Goal: Check status: Check status

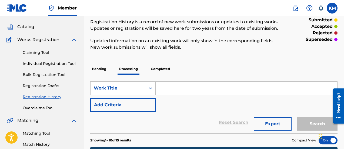
click at [28, 24] on span "Catalog" at bounding box center [25, 27] width 17 height 6
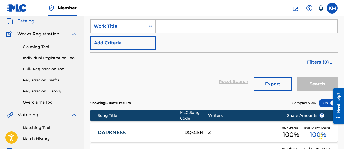
scroll to position [54, 0]
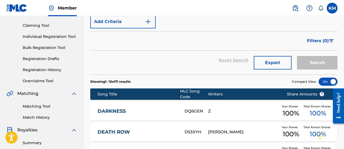
click at [31, 68] on link "Registration History" at bounding box center [50, 70] width 55 height 6
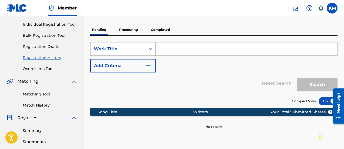
scroll to position [54, 0]
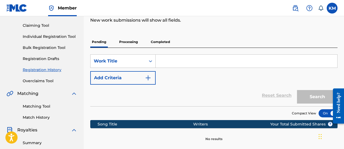
click at [152, 39] on p "Completed" at bounding box center [160, 41] width 22 height 11
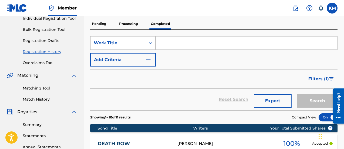
scroll to position [54, 0]
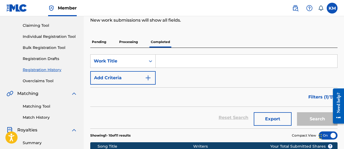
click at [127, 37] on p "Processing" at bounding box center [129, 41] width 22 height 11
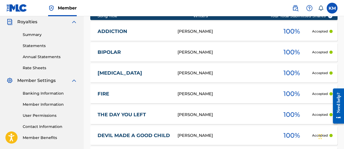
scroll to position [189, 0]
